Goal: Use online tool/utility: Utilize a website feature to perform a specific function

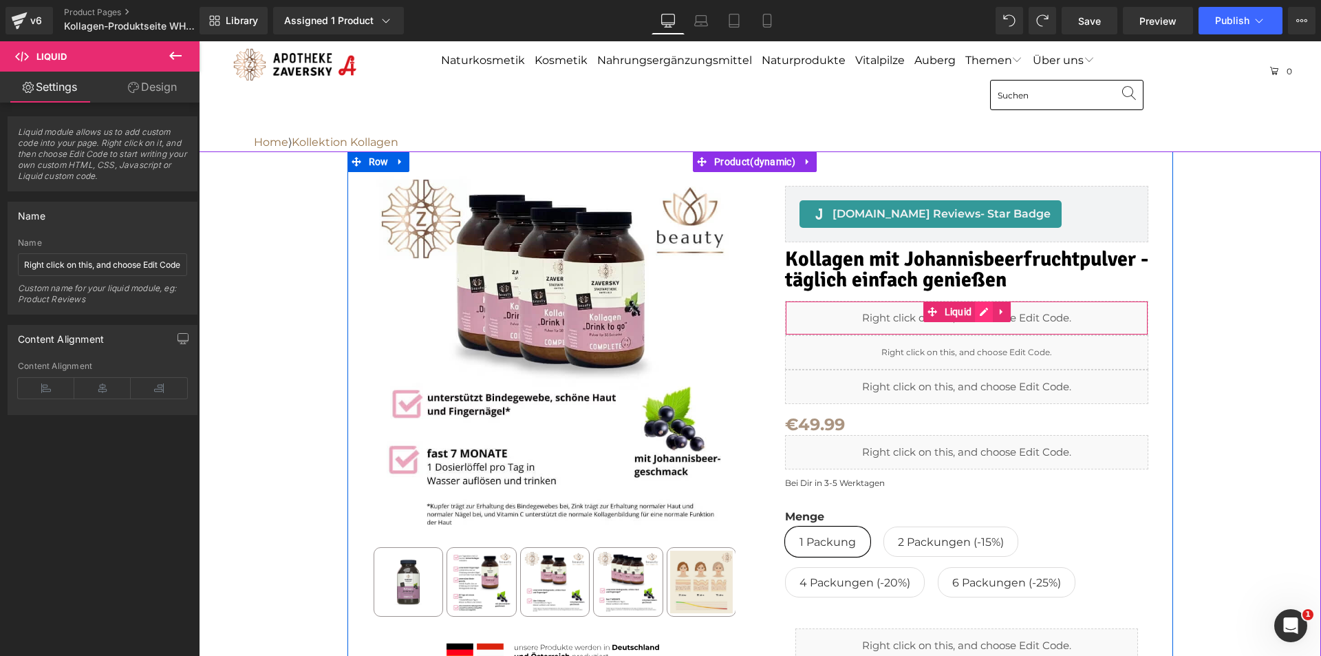
click at [976, 309] on div "Liquid" at bounding box center [966, 318] width 363 height 34
click at [977, 446] on div "Liquid" at bounding box center [966, 452] width 363 height 34
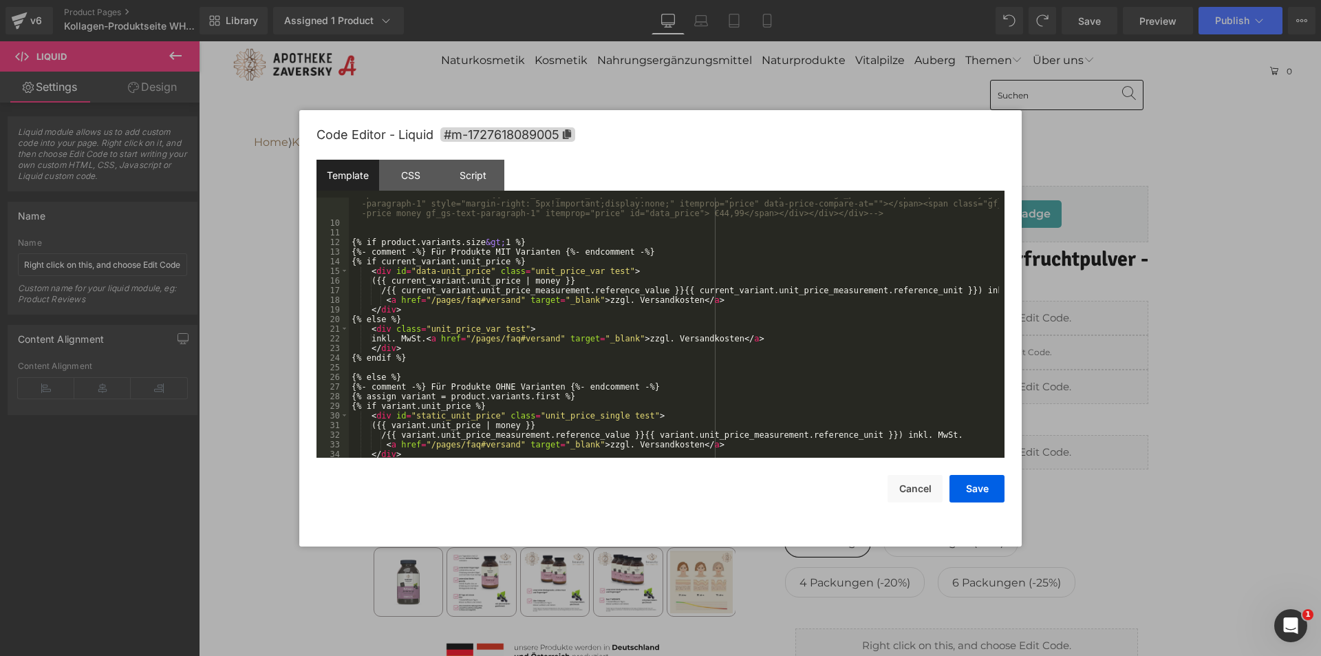
scroll to position [222, 0]
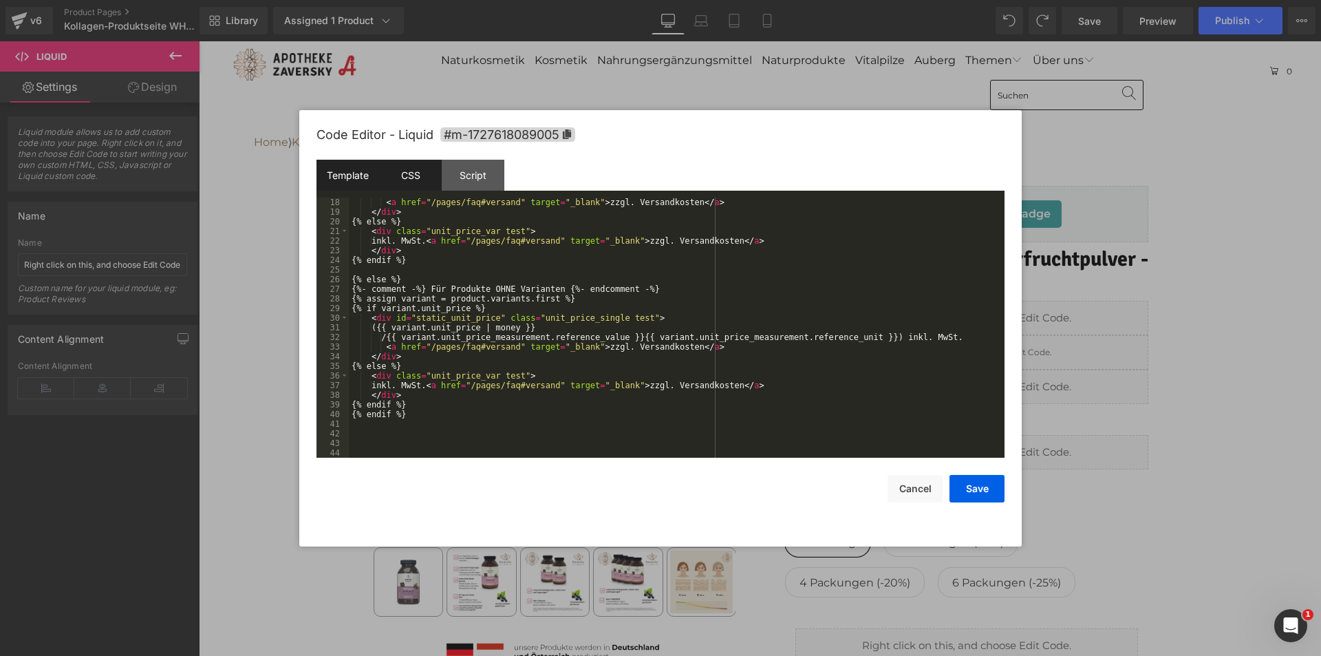
click at [397, 176] on div "CSS" at bounding box center [410, 175] width 63 height 31
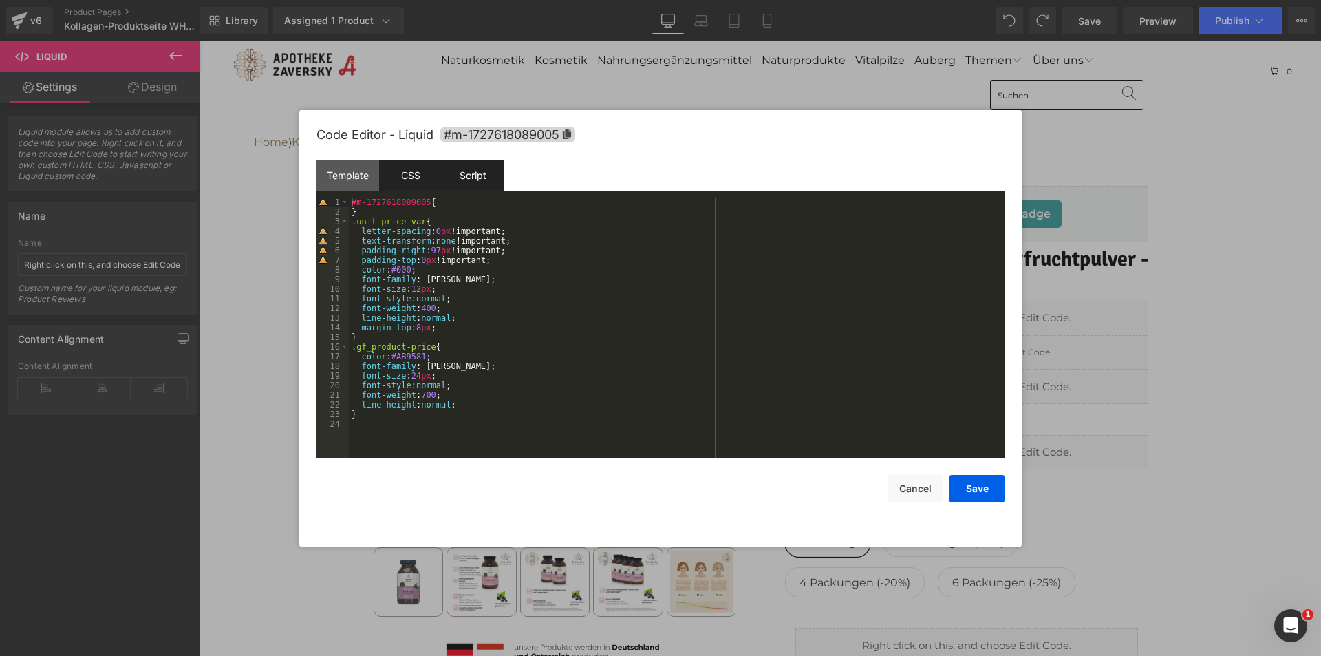
click at [468, 178] on div "Script" at bounding box center [473, 175] width 63 height 31
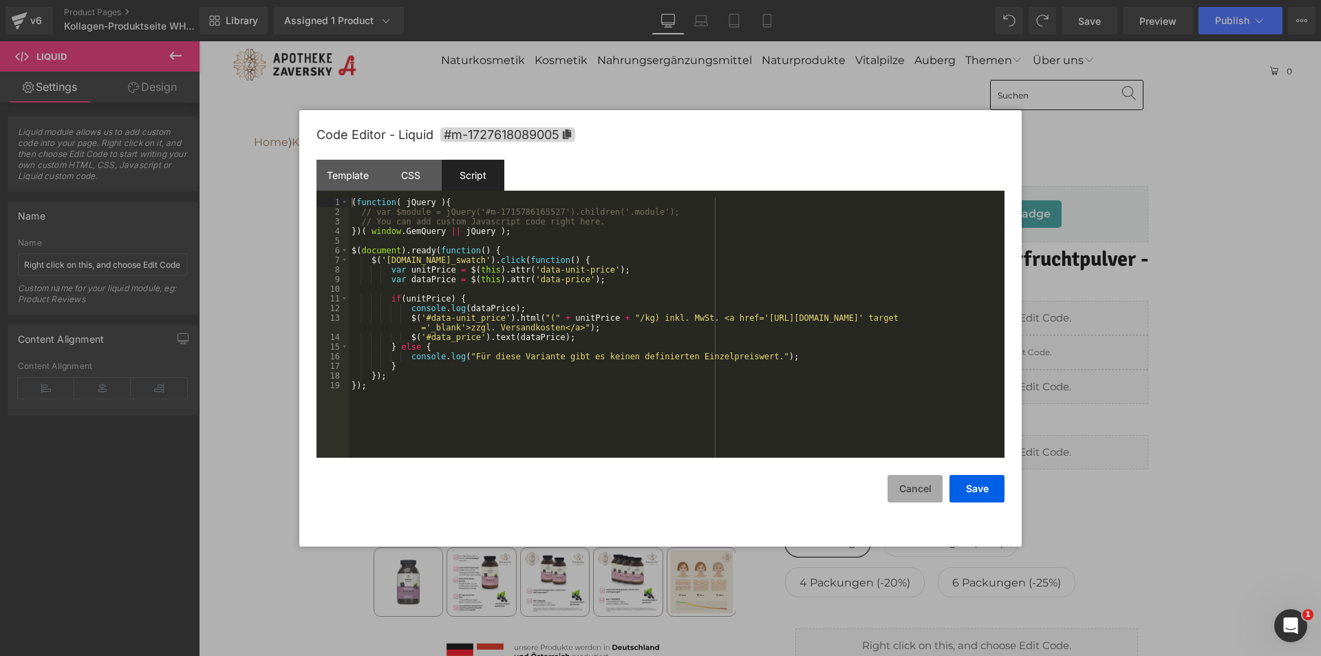
click at [915, 493] on button "Cancel" at bounding box center [915, 489] width 55 height 28
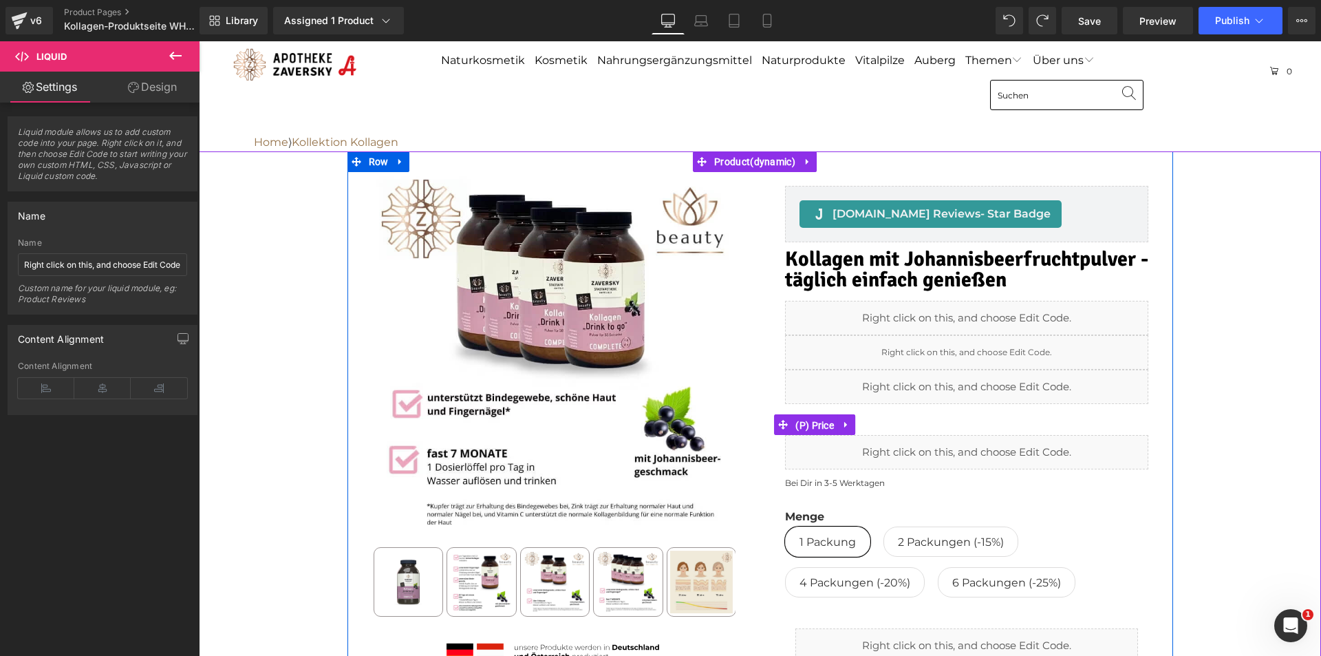
click at [815, 425] on span "(P) Price" at bounding box center [814, 425] width 45 height 21
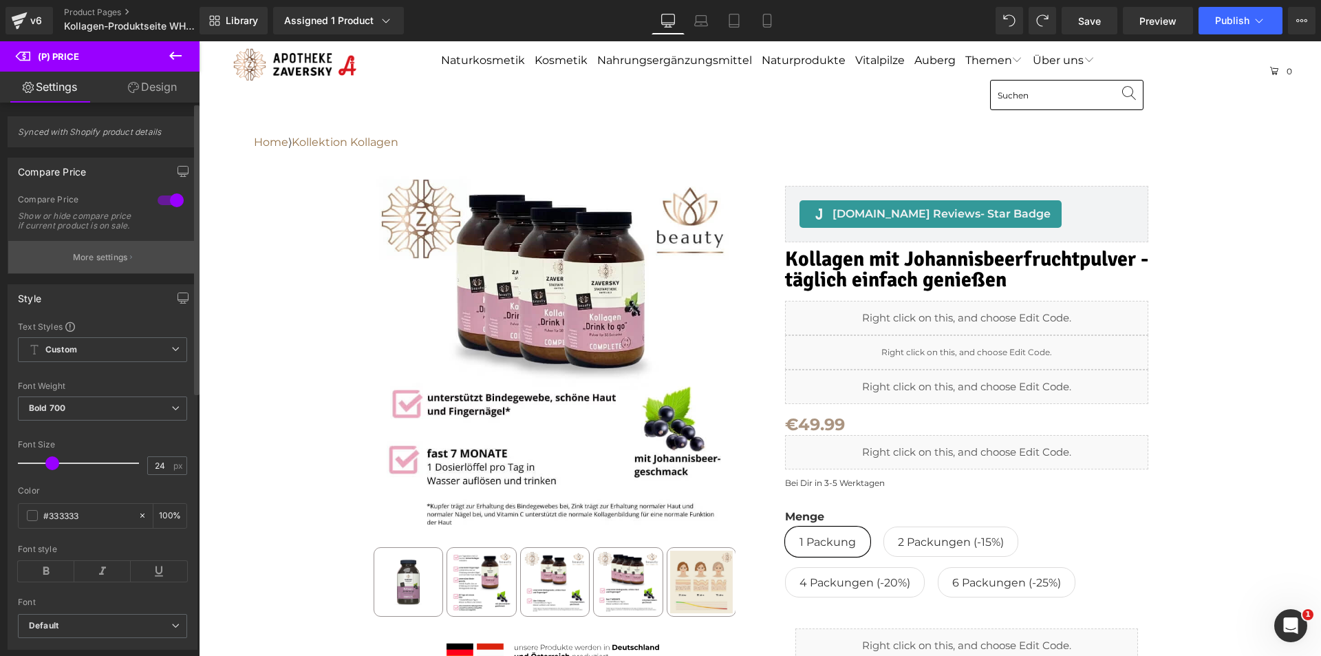
click at [114, 264] on p "More settings" at bounding box center [100, 257] width 55 height 12
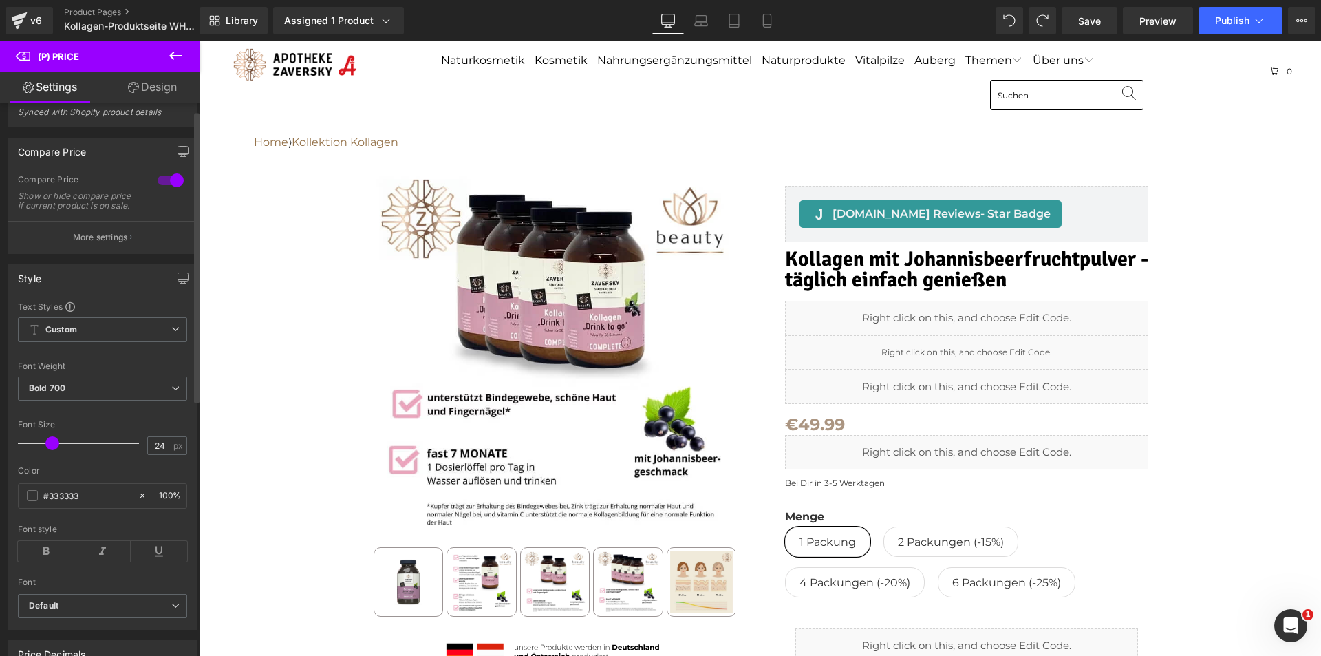
scroll to position [0, 0]
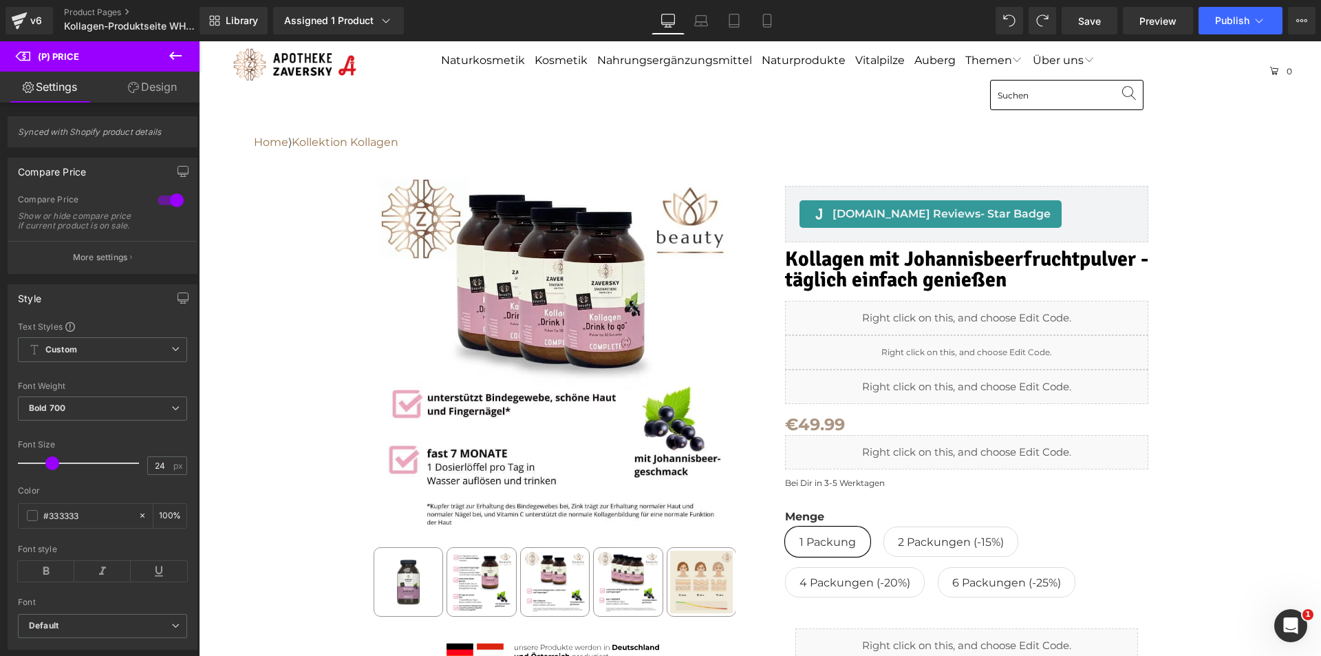
click at [164, 84] on link "Design" at bounding box center [153, 87] width 100 height 31
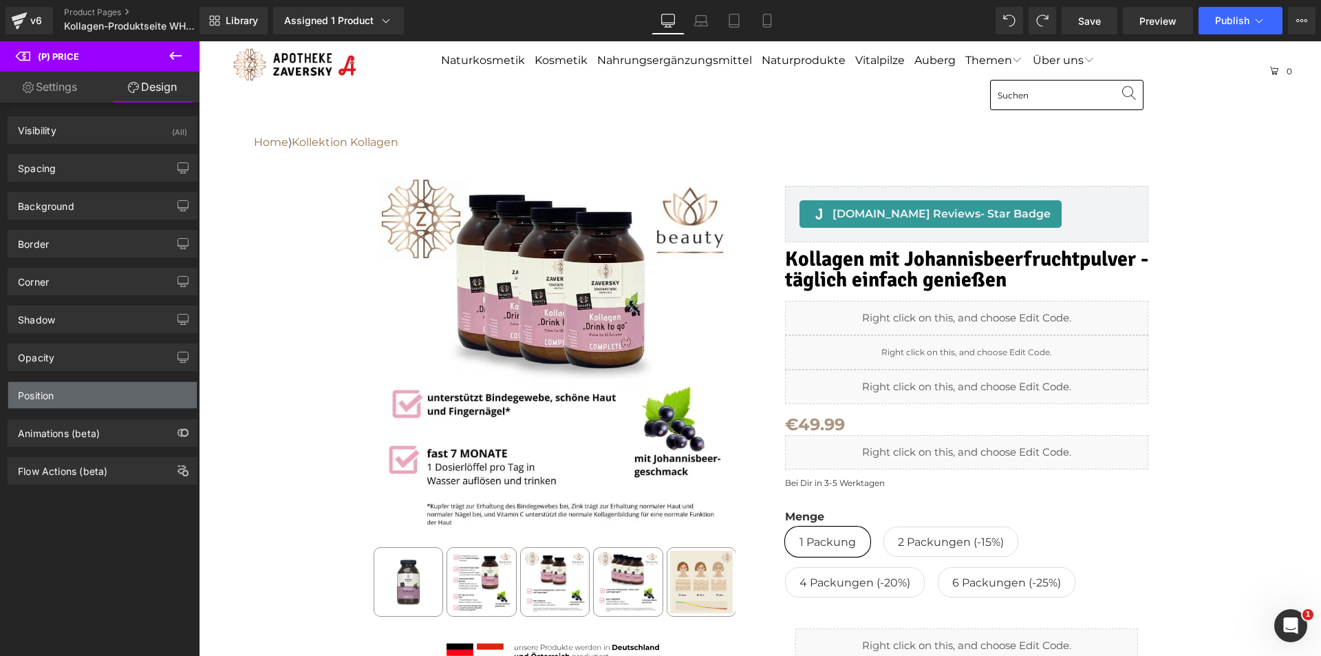
click at [87, 398] on div "Position" at bounding box center [102, 395] width 189 height 26
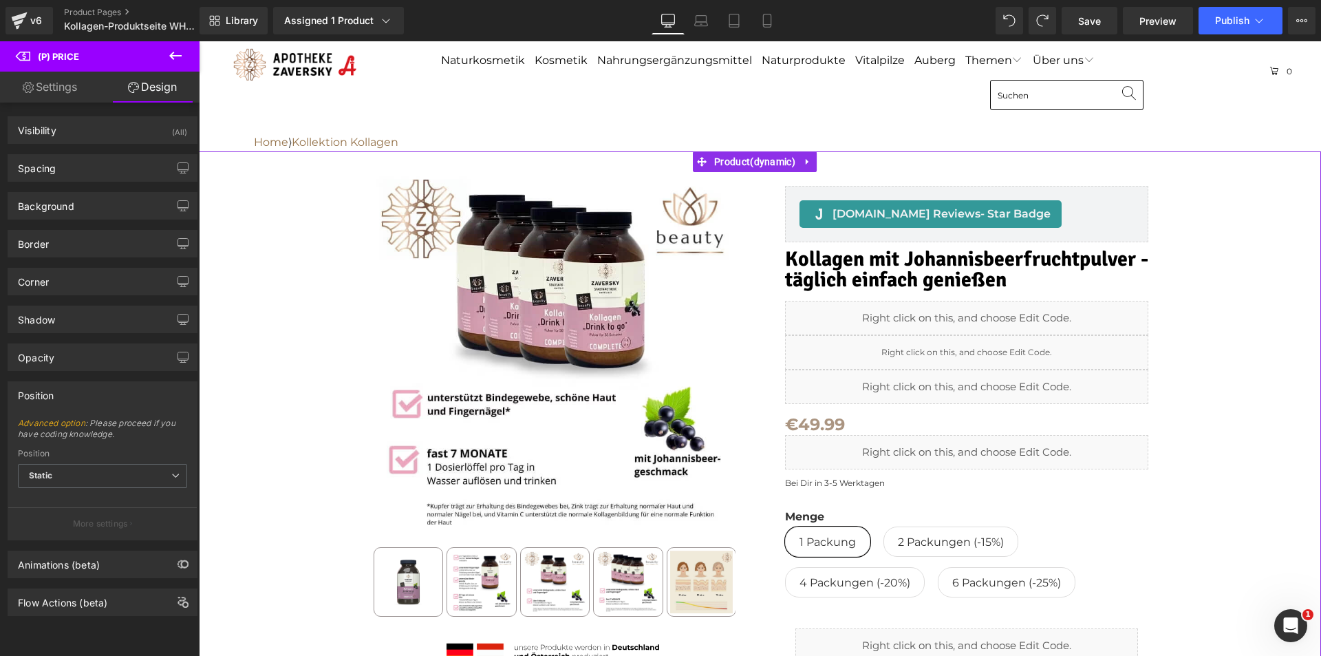
click at [246, 345] on div "Sale Off ‹" at bounding box center [760, 555] width 1109 height 808
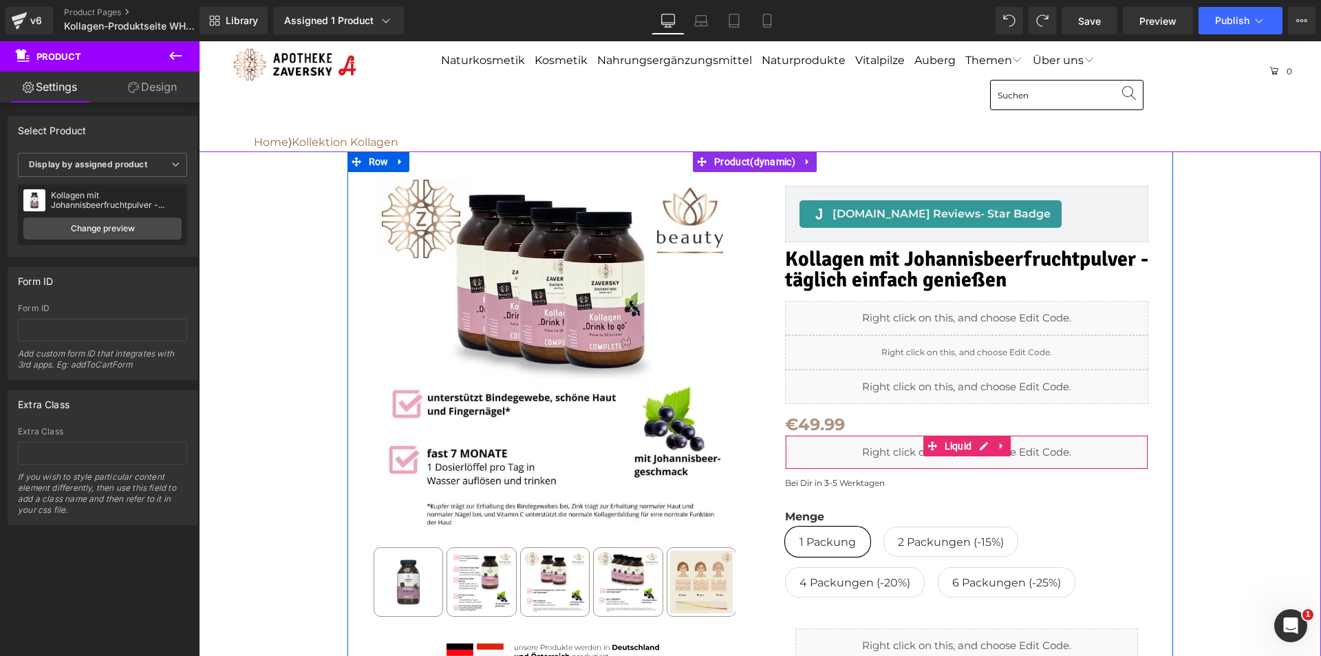
click at [977, 444] on div "Liquid" at bounding box center [966, 452] width 363 height 34
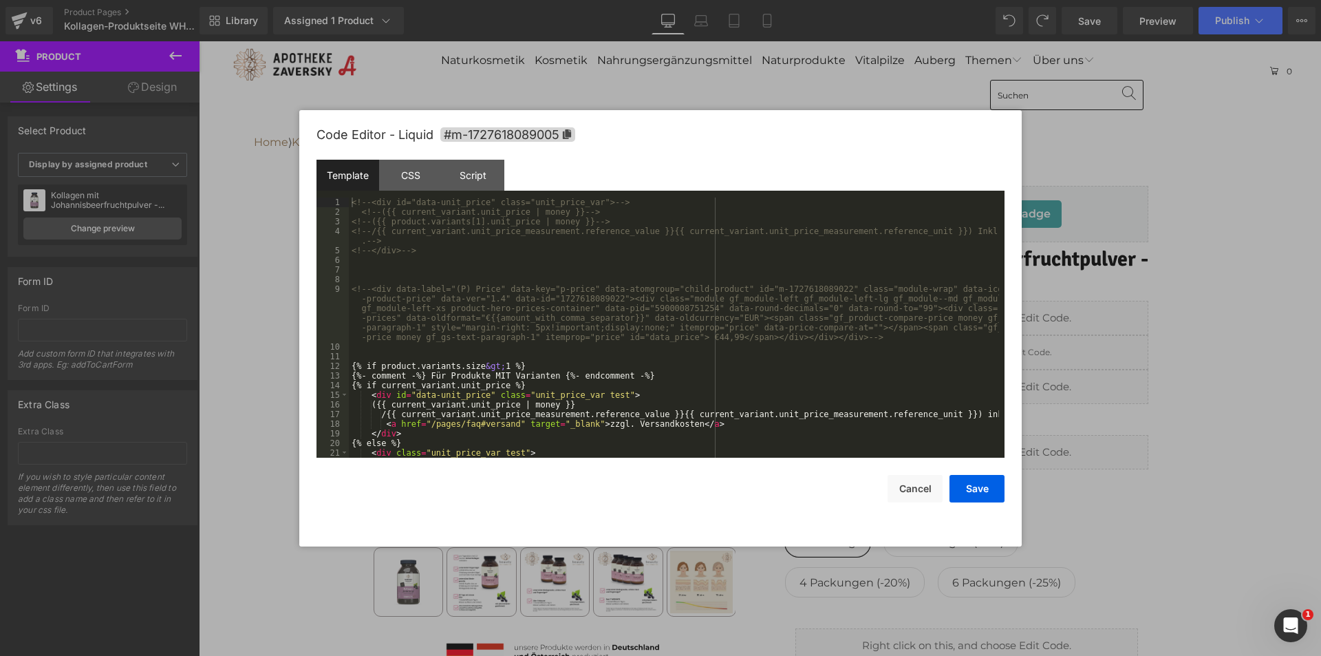
click at [672, 385] on div "<!-- <div id="data-unit_price" class="unit_price_var"> --> <!-- ({{ current_var…" at bounding box center [674, 337] width 650 height 279
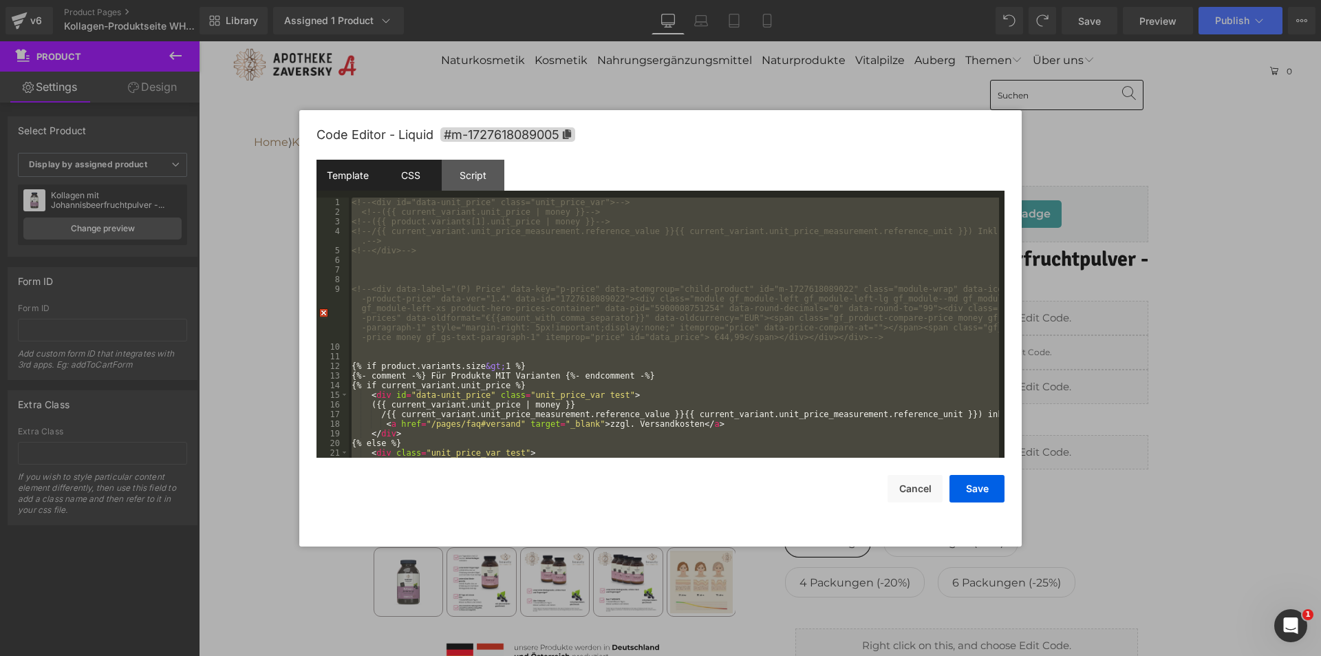
click at [412, 186] on div "CSS" at bounding box center [410, 175] width 63 height 31
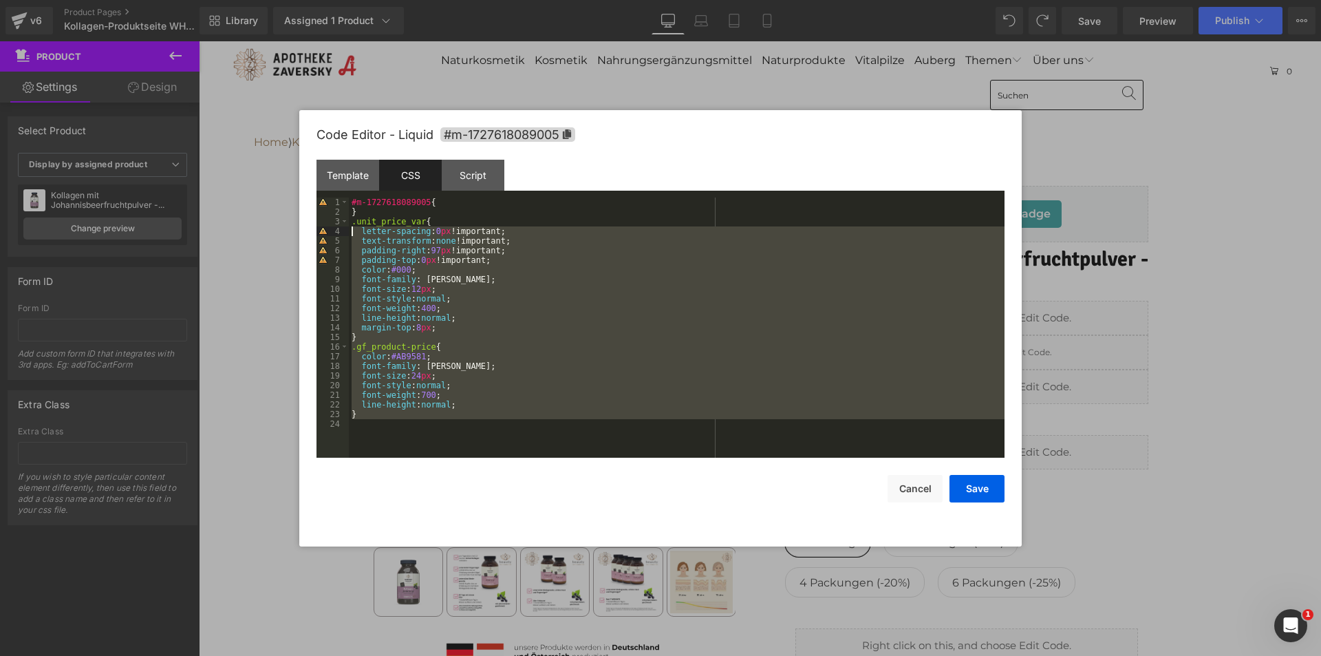
drag, startPoint x: 347, startPoint y: 388, endPoint x: 321, endPoint y: 227, distance: 163.0
click at [321, 227] on pre "1 2 3 4 5 6 7 8 9 10 11 12 13 14 15 16 17 18 19 20 21 22 23 24 #m-1727618089005…" at bounding box center [661, 328] width 688 height 260
click at [411, 258] on div "#m-1727618089005 { } .unit_price_var { letter-spacing : 0 px !important; text-t…" at bounding box center [677, 328] width 656 height 260
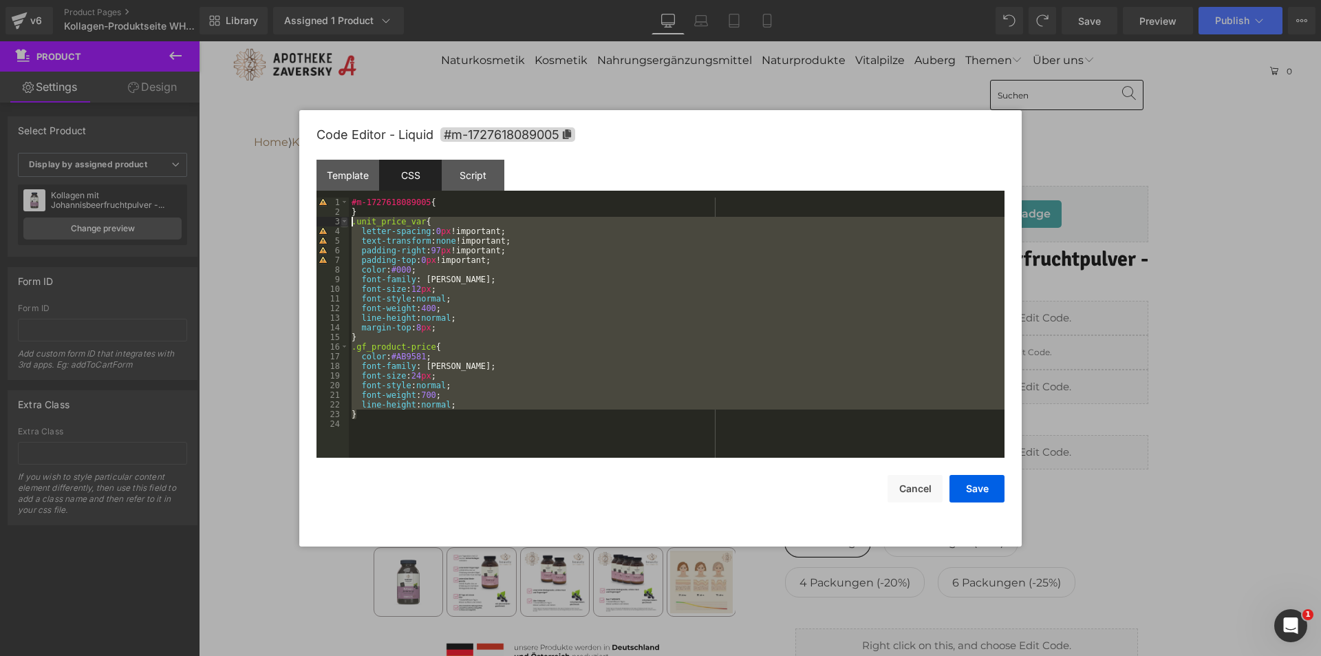
drag, startPoint x: 360, startPoint y: 414, endPoint x: 341, endPoint y: 225, distance: 189.5
click at [341, 225] on pre "1 2 3 4 5 6 7 8 9 10 11 12 13 14 15 16 17 18 19 20 21 22 23 24 #m-1727618089005…" at bounding box center [661, 328] width 688 height 260
drag, startPoint x: 474, startPoint y: 177, endPoint x: 482, endPoint y: 192, distance: 17.2
click at [474, 177] on div "Script" at bounding box center [473, 175] width 63 height 31
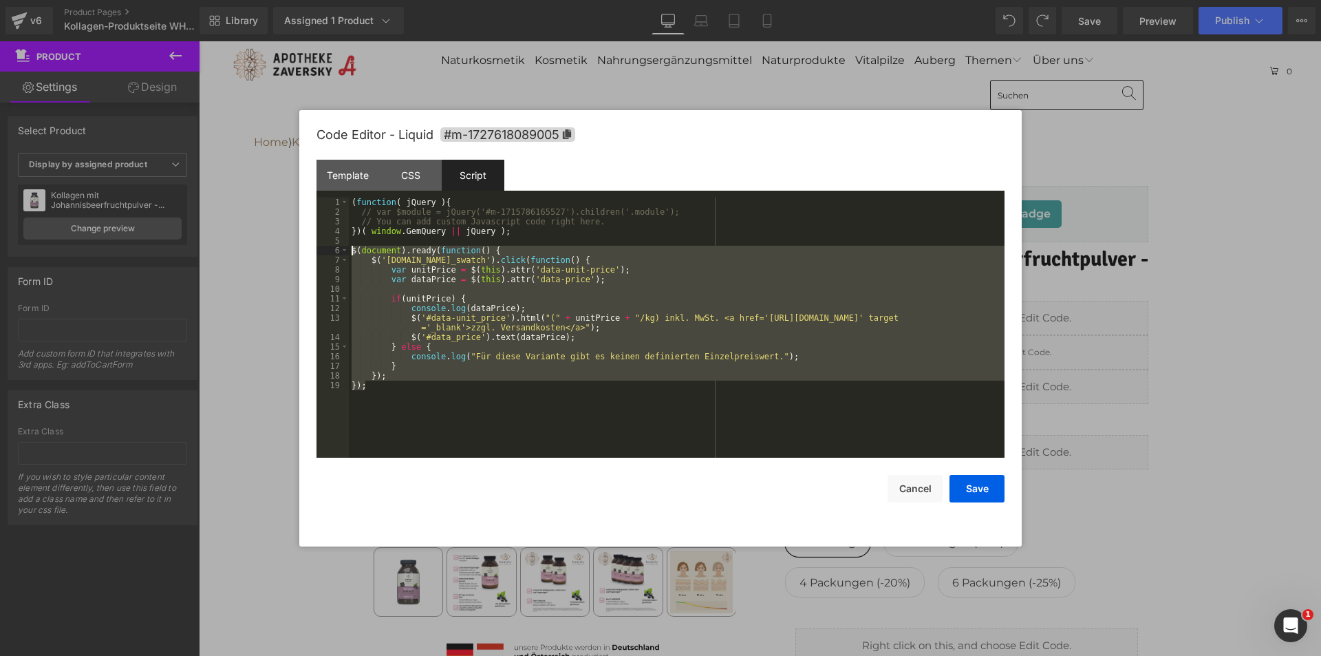
drag, startPoint x: 390, startPoint y: 396, endPoint x: 335, endPoint y: 254, distance: 152.7
click at [335, 254] on pre "1 2 3 4 5 6 7 8 9 10 11 12 13 14 15 16 17 18 19 ( function ( jQuery ) { // var …" at bounding box center [661, 328] width 688 height 260
